Goal: Task Accomplishment & Management: Use online tool/utility

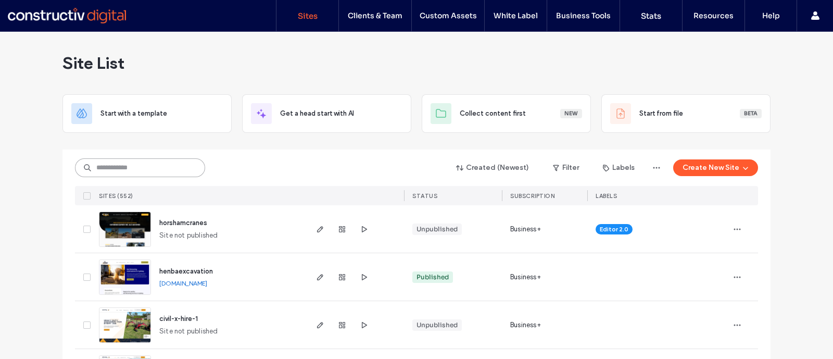
click at [159, 162] on input at bounding box center [140, 167] width 130 height 19
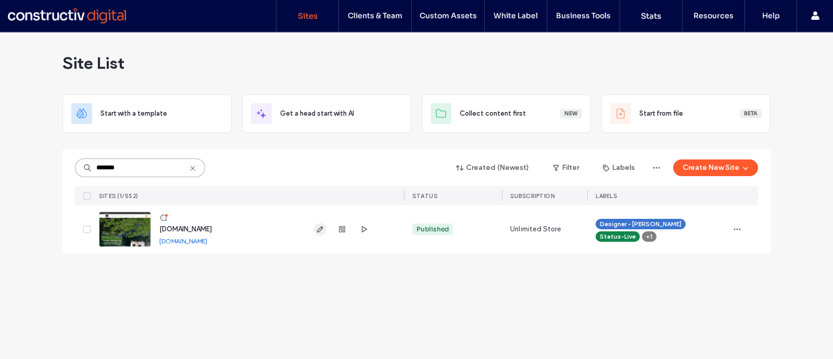
type input "*******"
click at [317, 230] on icon "button" at bounding box center [320, 229] width 8 height 8
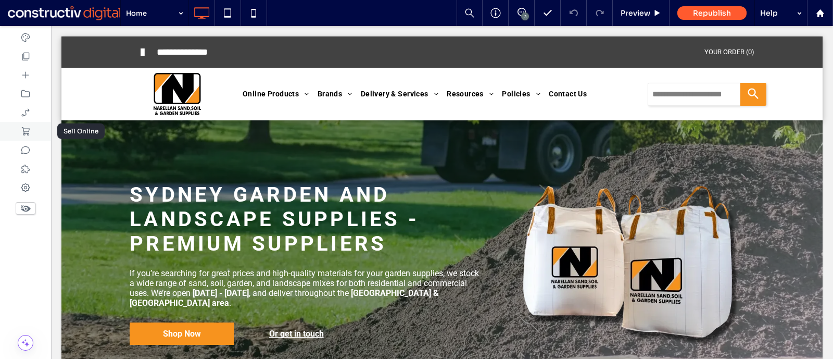
click at [28, 128] on icon at bounding box center [25, 131] width 10 height 10
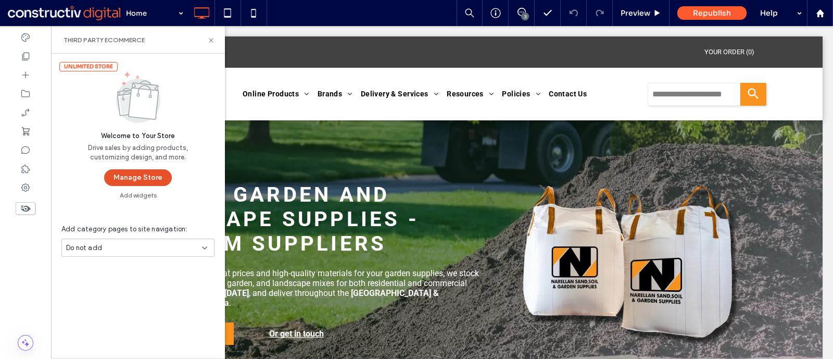
click at [151, 178] on button "Manage Store" at bounding box center [138, 177] width 68 height 17
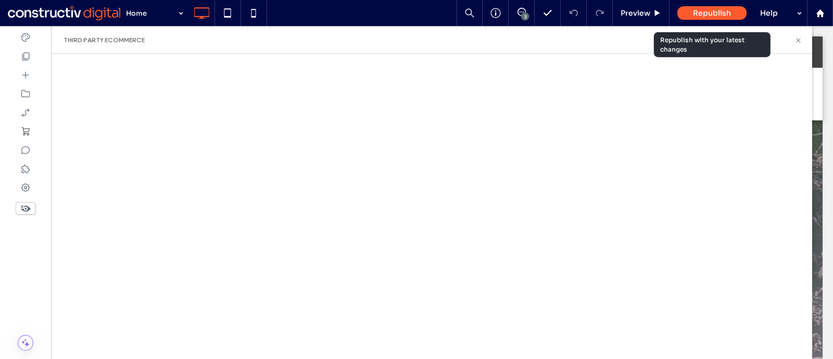
click at [703, 12] on span "Republish" at bounding box center [712, 12] width 38 height 9
